Goal: Find contact information: Find contact information

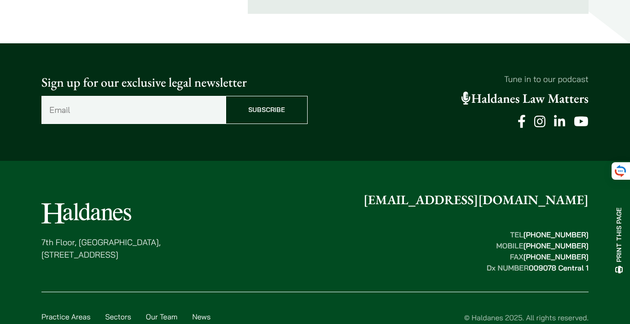
scroll to position [756, 0]
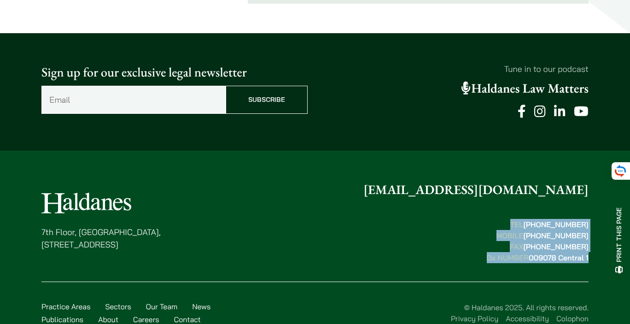
drag, startPoint x: 595, startPoint y: 231, endPoint x: 448, endPoint y: 177, distance: 157.0
click at [448, 180] on div "[STREET_ADDRESS] [EMAIL_ADDRESS][DOMAIN_NAME] TEL  [PHONE_NUMBER] MOBILE  [PHON…" at bounding box center [315, 256] width 580 height 152
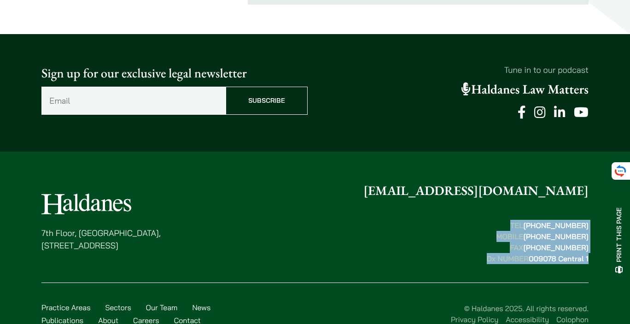
drag, startPoint x: 44, startPoint y: 202, endPoint x: 175, endPoint y: 216, distance: 131.6
click at [161, 227] on p "7th Floor, Ruttonjee House, 11 Duddell Street, Central, Hong Kong" at bounding box center [100, 239] width 119 height 25
drag, startPoint x: 197, startPoint y: 215, endPoint x: 38, endPoint y: 199, distance: 159.2
click at [38, 199] on div "7th Floor, Ruttonjee House, 11 Duddell Street, Central, Hong Kong enquiries@hal…" at bounding box center [315, 257] width 580 height 152
copy p "7th Floor, Ruttonjee House, 11 Duddell Street, Central, Hong Kong"
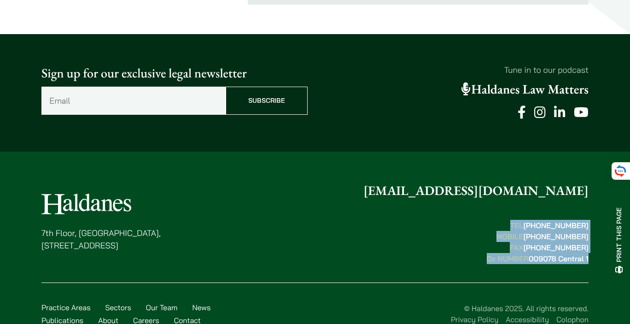
drag, startPoint x: 515, startPoint y: 196, endPoint x: 590, endPoint y: 229, distance: 81.8
click at [590, 229] on div "7th Floor, Ruttonjee House, 11 Duddell Street, Central, Hong Kong enquiries@hal…" at bounding box center [315, 257] width 580 height 152
copy strong "TEL  (852) 2868 1234 MOBILE  (852) 9763 5524 FAX  (852) 2845 1637 Dx NUMBER  00…"
